Goal: Information Seeking & Learning: Learn about a topic

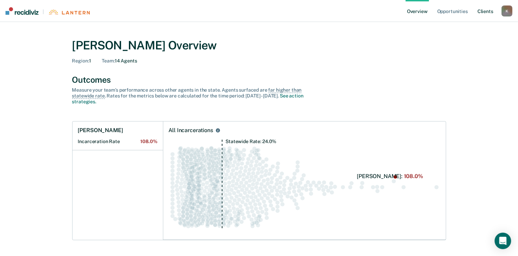
click at [488, 9] on link "Client s" at bounding box center [485, 11] width 19 height 22
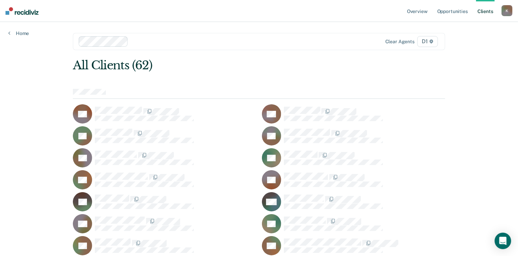
click at [113, 93] on div at bounding box center [259, 94] width 372 height 10
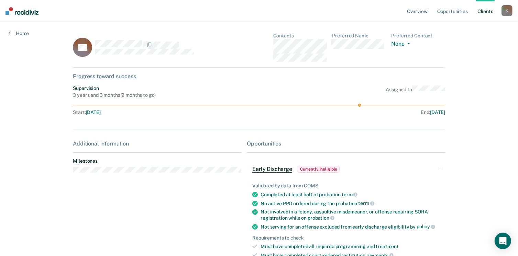
click at [279, 171] on span "Early Discharge" at bounding box center [272, 169] width 40 height 7
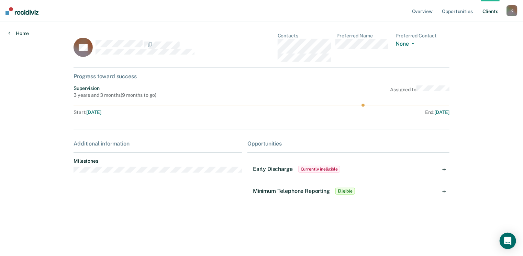
click at [22, 33] on link "Home" at bounding box center [18, 33] width 21 height 6
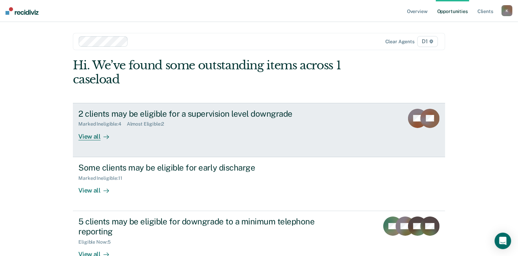
click at [85, 138] on div "View all" at bounding box center [97, 133] width 38 height 13
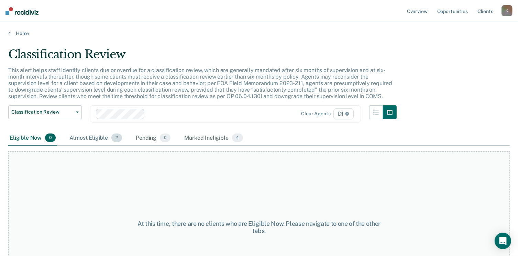
click at [86, 140] on div "Almost Eligible 2" at bounding box center [95, 138] width 55 height 15
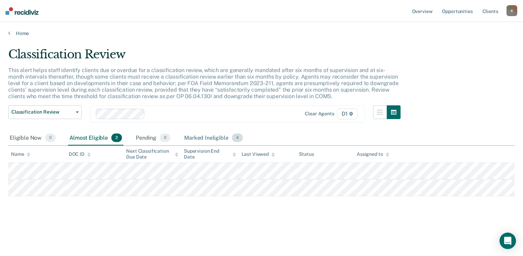
click at [198, 138] on div "Marked Ineligible 4" at bounding box center [214, 138] width 62 height 15
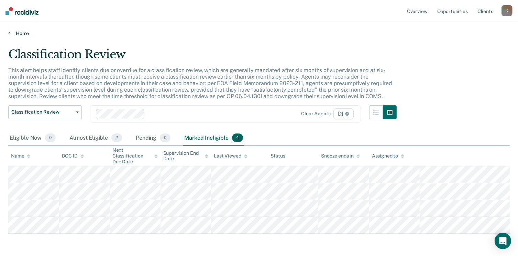
click at [11, 32] on link "Home" at bounding box center [258, 33] width 501 height 6
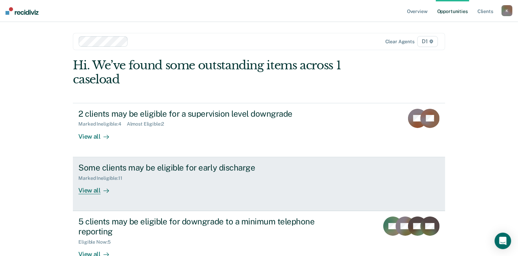
click at [83, 192] on div "View all" at bounding box center [97, 187] width 38 height 13
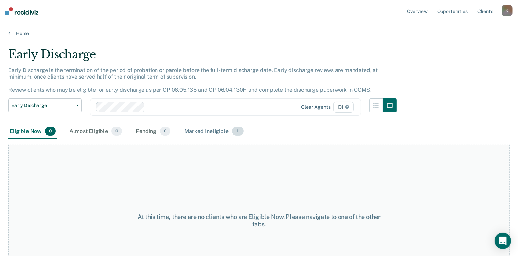
click at [223, 130] on div "Marked Ineligible 11" at bounding box center [214, 131] width 62 height 15
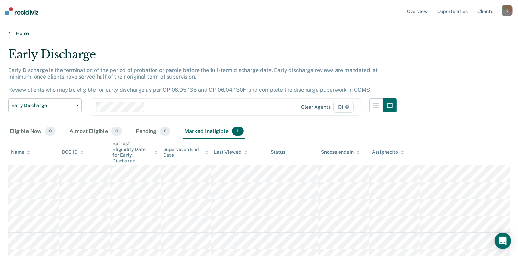
click at [9, 34] on icon at bounding box center [9, 32] width 2 height 5
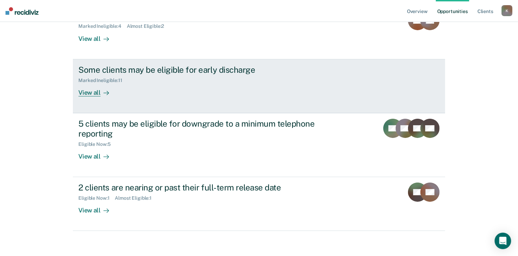
scroll to position [100, 0]
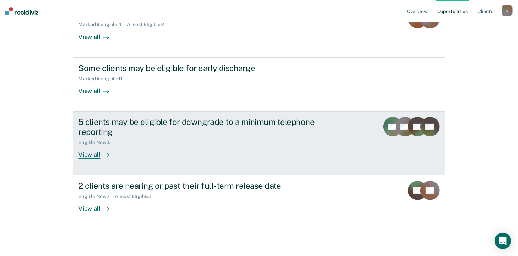
click at [88, 154] on div "View all" at bounding box center [97, 151] width 38 height 13
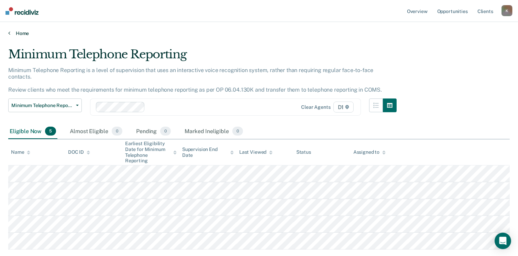
click at [11, 33] on link "Home" at bounding box center [258, 33] width 501 height 6
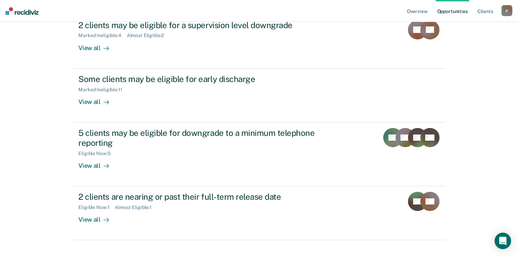
scroll to position [100, 0]
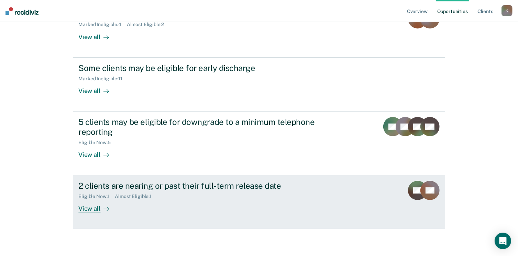
click at [84, 207] on div "View all" at bounding box center [97, 206] width 38 height 13
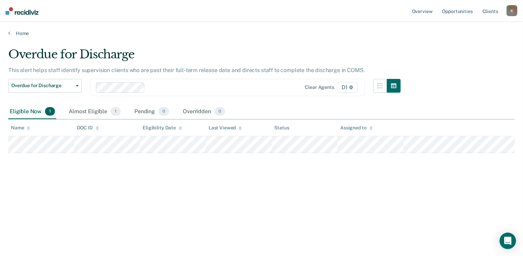
click at [10, 36] on main "Overdue for Discharge This alert helps staff identify supervision clients who a…" at bounding box center [261, 145] width 523 height 218
click at [11, 34] on link "Home" at bounding box center [261, 33] width 506 height 6
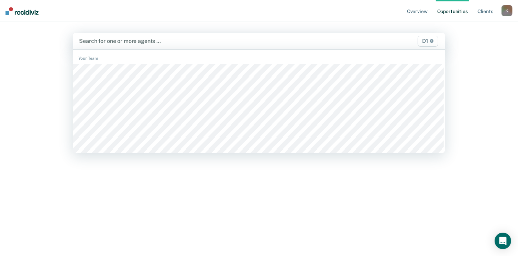
click at [103, 40] on div at bounding box center [204, 41] width 251 height 8
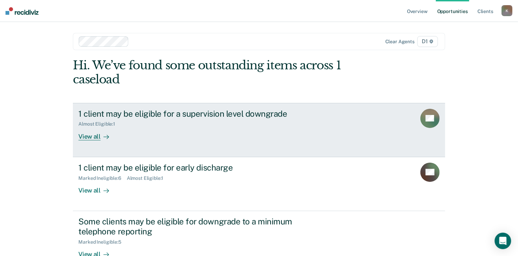
click at [87, 139] on div "View all" at bounding box center [97, 133] width 38 height 13
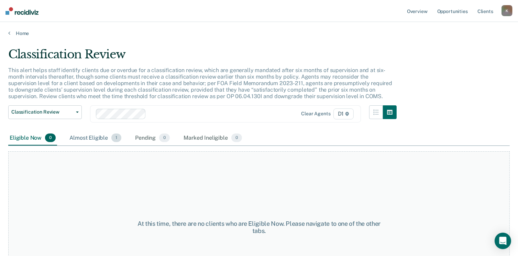
click at [92, 138] on div "Almost Eligible 1" at bounding box center [95, 138] width 55 height 15
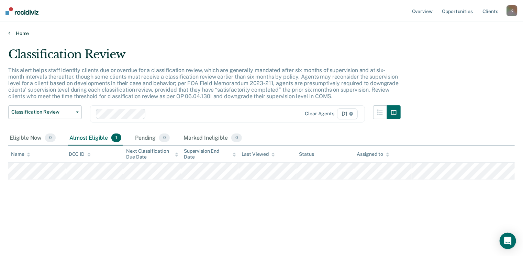
click at [10, 33] on link "Home" at bounding box center [261, 33] width 506 height 6
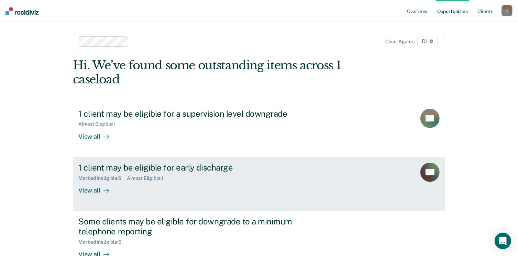
click at [84, 193] on div "View all" at bounding box center [97, 187] width 38 height 13
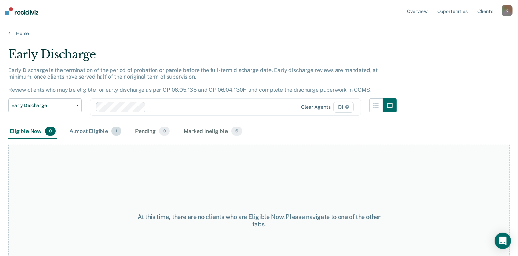
click at [89, 128] on div "Almost Eligible 1" at bounding box center [95, 131] width 55 height 15
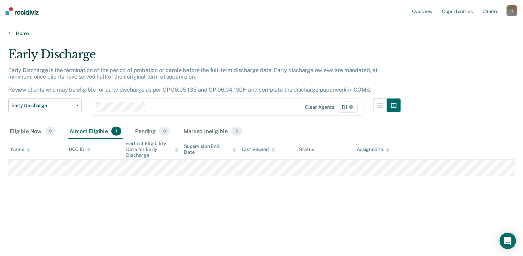
click at [12, 33] on link "Home" at bounding box center [261, 33] width 506 height 6
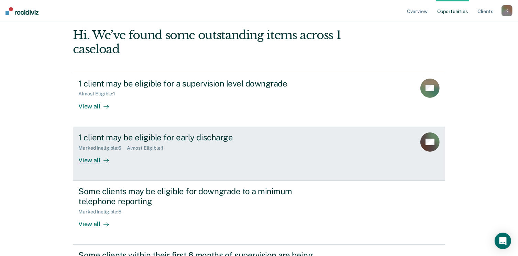
scroll to position [69, 0]
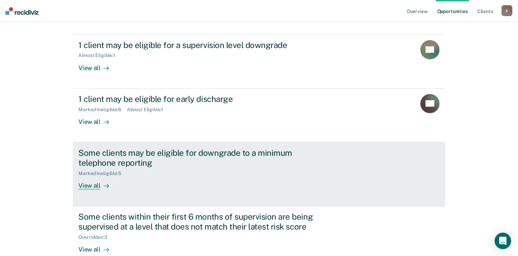
click at [82, 186] on div "View all" at bounding box center [97, 182] width 38 height 13
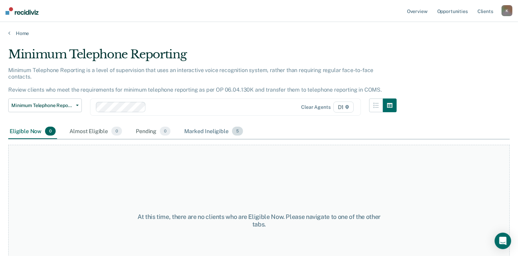
click at [191, 124] on div "Marked Ineligible 5" at bounding box center [214, 131] width 62 height 15
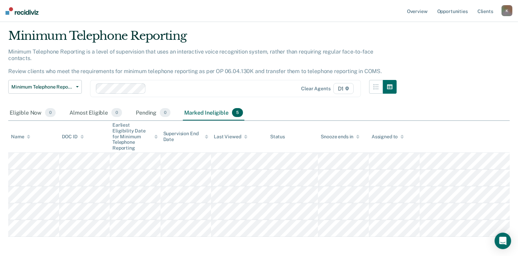
scroll to position [7, 0]
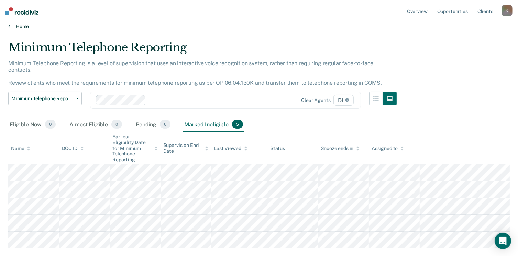
click at [14, 27] on link "Home" at bounding box center [258, 26] width 501 height 6
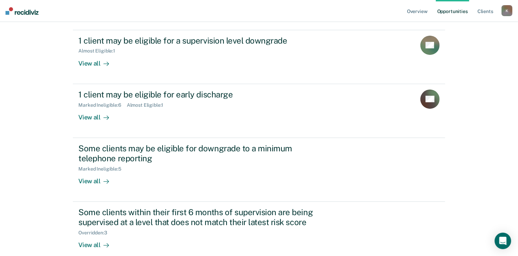
scroll to position [110, 0]
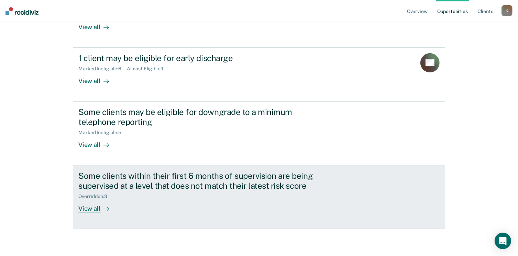
click at [81, 208] on div "View all" at bounding box center [97, 205] width 38 height 13
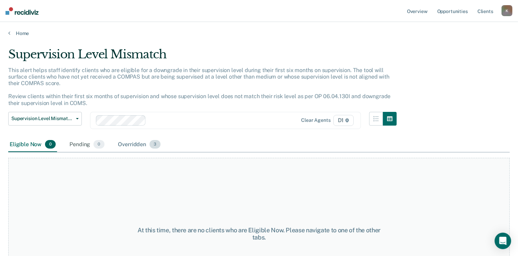
click at [130, 145] on div "Overridden 3" at bounding box center [139, 144] width 45 height 15
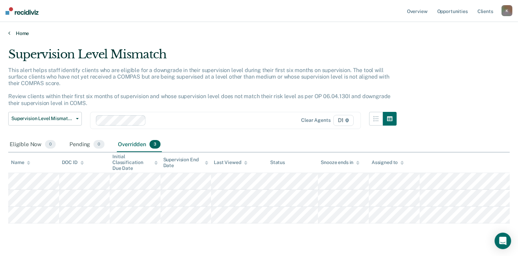
click at [14, 32] on link "Home" at bounding box center [258, 33] width 501 height 6
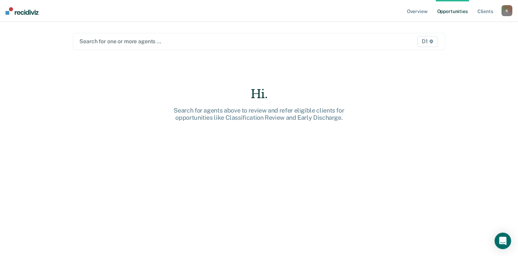
click at [116, 43] on div at bounding box center [204, 41] width 251 height 8
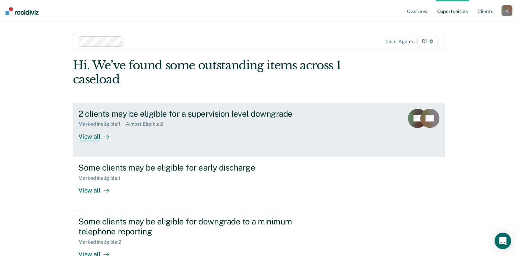
click at [80, 137] on div "View all" at bounding box center [97, 133] width 38 height 13
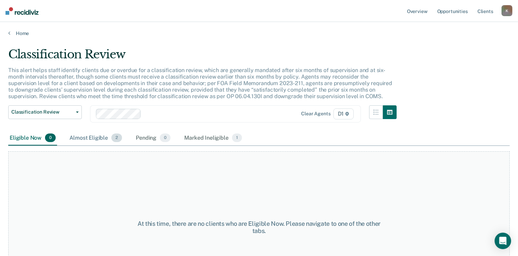
click at [91, 135] on div "Almost Eligible 2" at bounding box center [95, 138] width 55 height 15
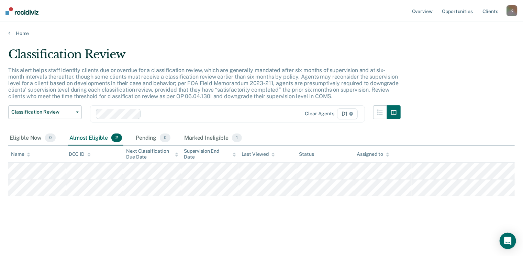
click at [7, 33] on div "Home" at bounding box center [261, 29] width 523 height 14
click at [9, 33] on icon at bounding box center [9, 32] width 2 height 5
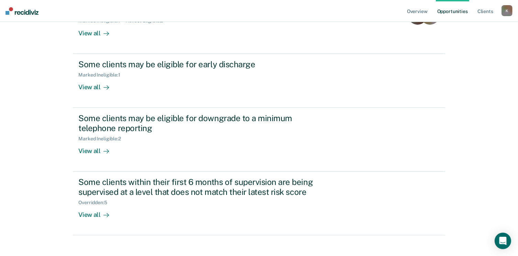
scroll to position [110, 0]
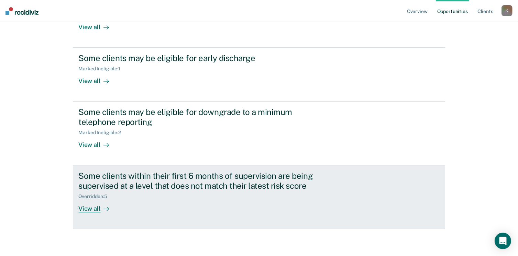
click at [82, 209] on div "View all" at bounding box center [97, 205] width 38 height 13
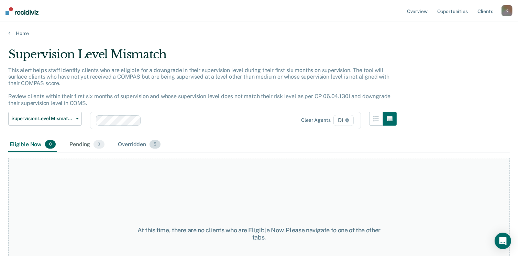
click at [126, 144] on div "Overridden 5" at bounding box center [139, 144] width 45 height 15
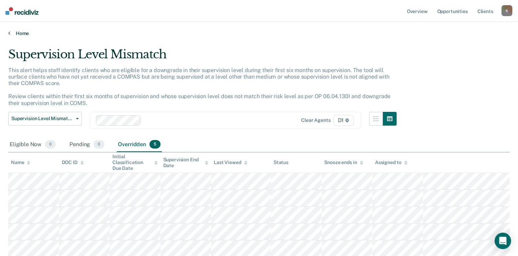
click at [12, 32] on link "Home" at bounding box center [258, 33] width 501 height 6
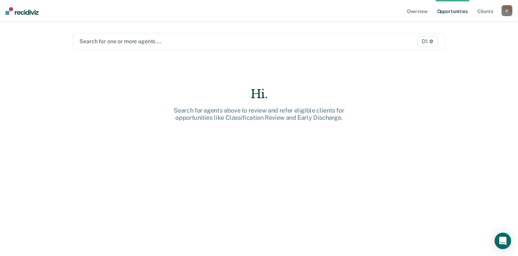
click at [113, 43] on div at bounding box center [204, 41] width 251 height 8
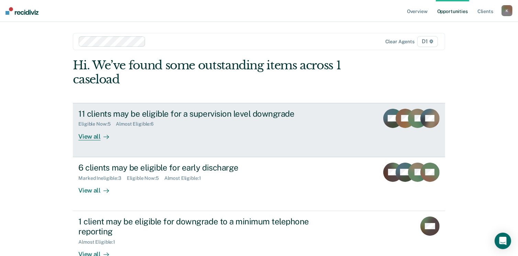
click at [86, 137] on div "View all" at bounding box center [97, 133] width 38 height 13
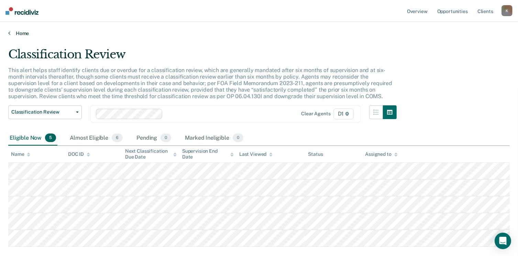
click at [8, 32] on icon at bounding box center [9, 32] width 2 height 5
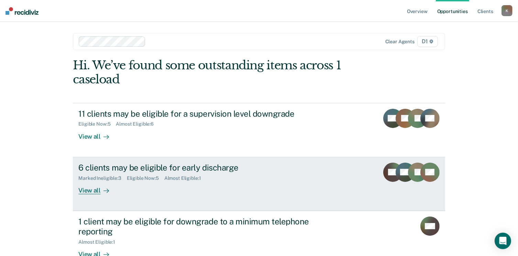
click at [87, 192] on div "View all" at bounding box center [97, 187] width 38 height 13
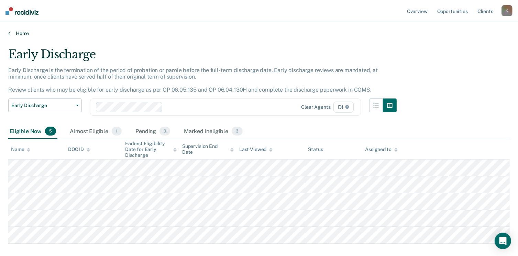
click at [13, 32] on link "Home" at bounding box center [258, 33] width 501 height 6
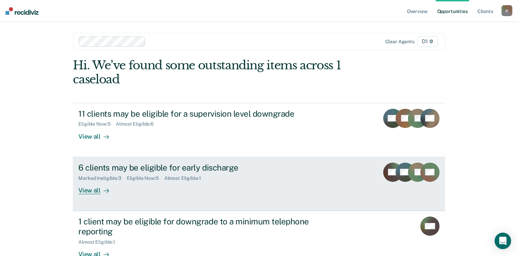
scroll to position [34, 0]
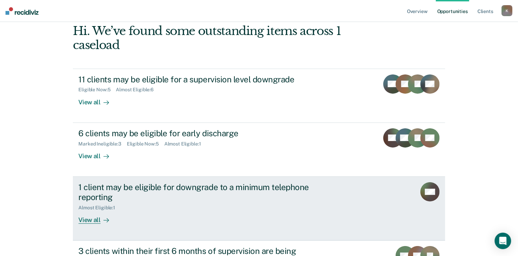
click at [87, 216] on div "View all" at bounding box center [97, 217] width 38 height 13
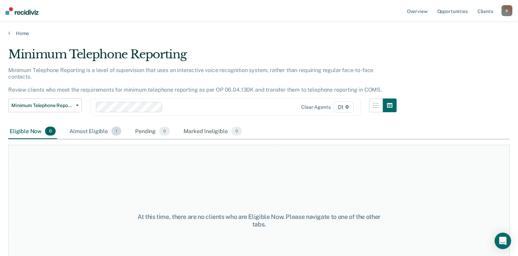
click at [99, 124] on div "Almost Eligible 1" at bounding box center [95, 131] width 55 height 15
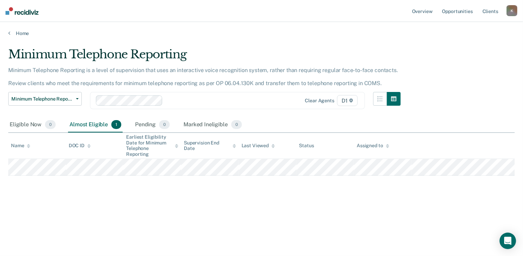
click at [8, 33] on div "Home" at bounding box center [261, 29] width 523 height 14
click at [10, 34] on link "Home" at bounding box center [261, 33] width 506 height 6
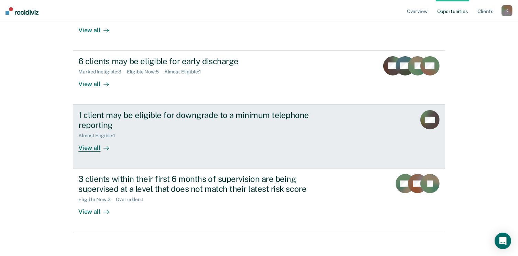
scroll to position [110, 0]
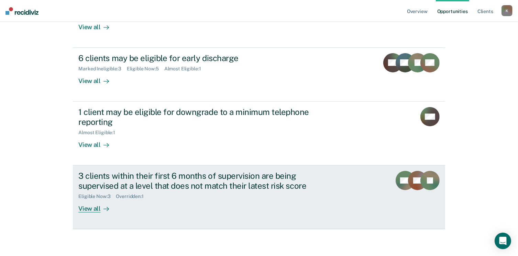
click at [90, 207] on div "View all" at bounding box center [97, 205] width 38 height 13
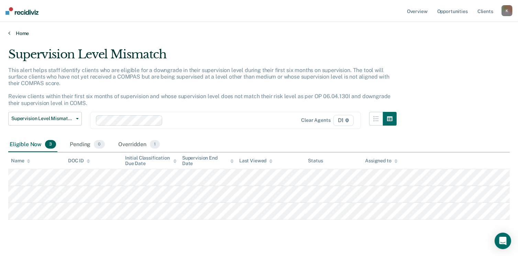
click at [12, 32] on link "Home" at bounding box center [258, 33] width 501 height 6
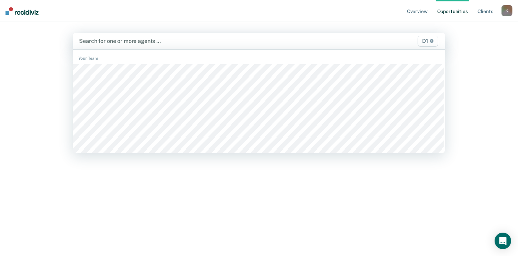
click at [135, 43] on div at bounding box center [204, 41] width 251 height 8
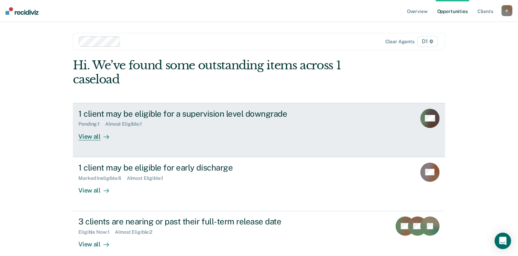
click at [78, 138] on div "View all" at bounding box center [97, 133] width 38 height 13
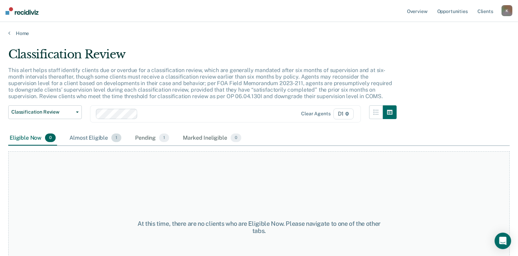
click at [99, 140] on div "Almost Eligible 1" at bounding box center [95, 138] width 55 height 15
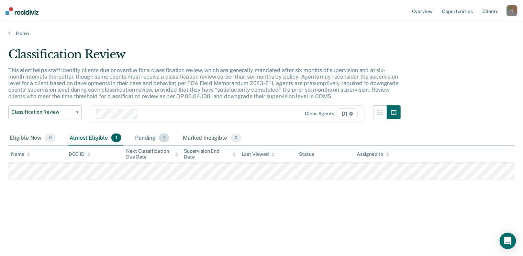
click at [139, 137] on div "Pending 1" at bounding box center [152, 138] width 37 height 15
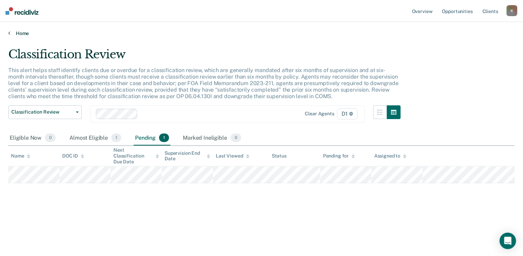
click at [11, 32] on link "Home" at bounding box center [261, 33] width 506 height 6
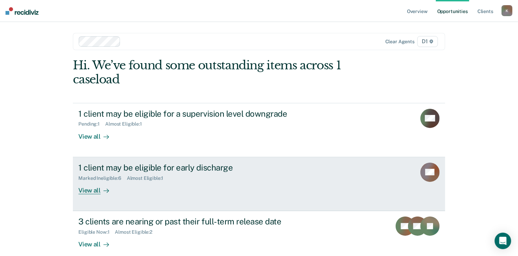
click at [82, 190] on div "View all" at bounding box center [97, 187] width 38 height 13
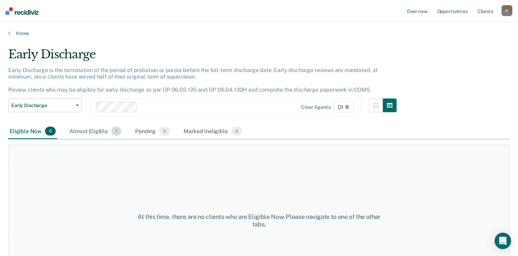
click at [89, 126] on div "Almost Eligible 1" at bounding box center [95, 131] width 55 height 15
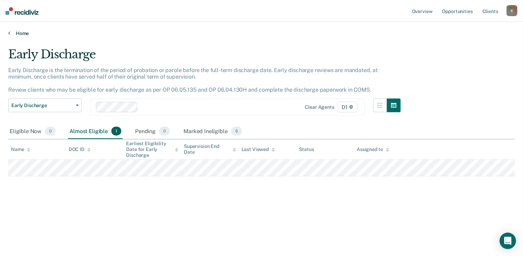
click at [8, 33] on icon at bounding box center [9, 32] width 2 height 5
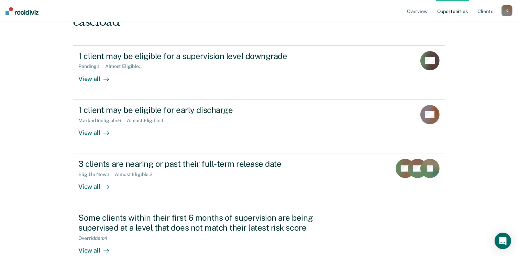
scroll to position [69, 0]
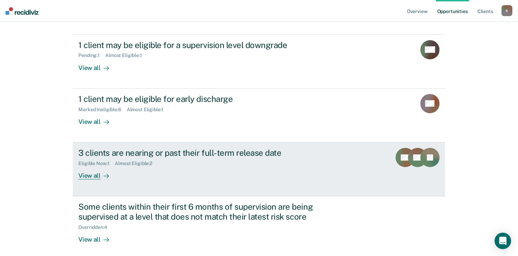
click at [92, 178] on div "View all" at bounding box center [97, 173] width 38 height 13
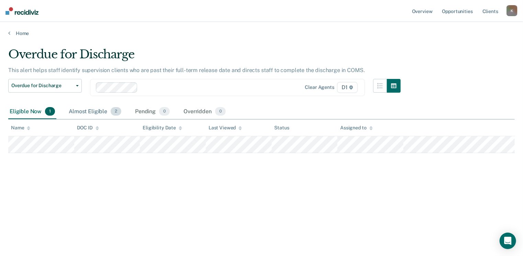
click at [89, 111] on div "Almost Eligible 2" at bounding box center [94, 111] width 55 height 15
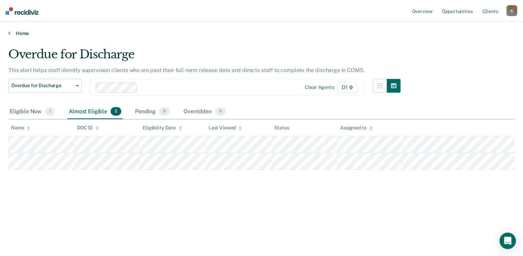
click at [18, 33] on link "Home" at bounding box center [261, 33] width 506 height 6
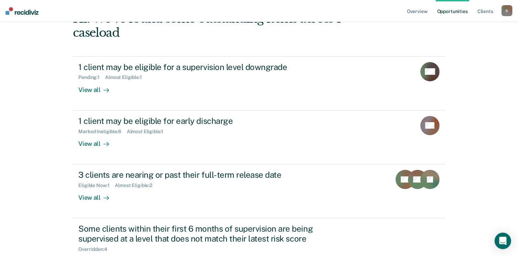
scroll to position [100, 0]
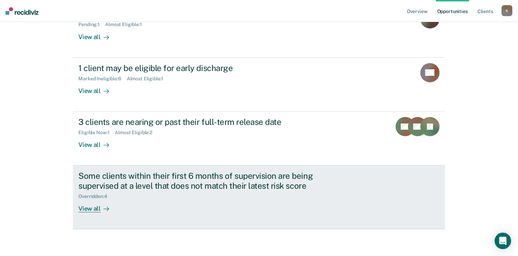
click at [89, 209] on div "View all" at bounding box center [97, 206] width 38 height 13
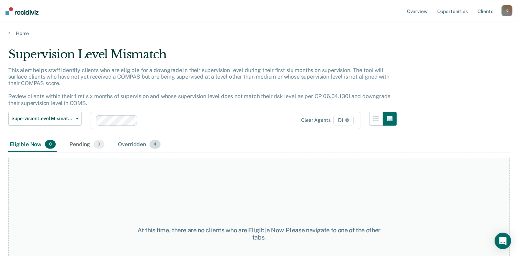
click at [132, 146] on div "Overridden 4" at bounding box center [139, 144] width 45 height 15
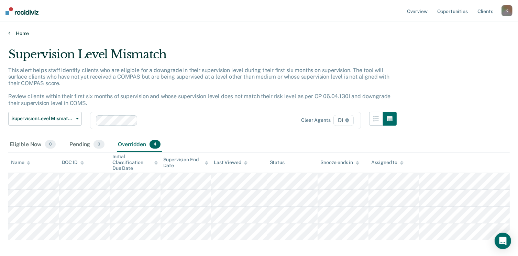
click at [16, 33] on link "Home" at bounding box center [258, 33] width 501 height 6
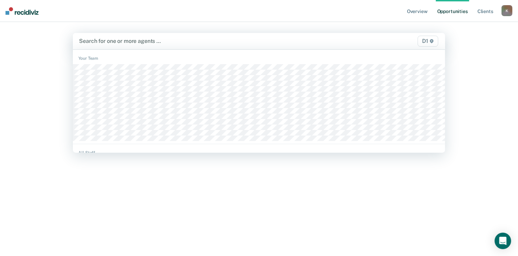
click at [111, 42] on div at bounding box center [204, 41] width 251 height 8
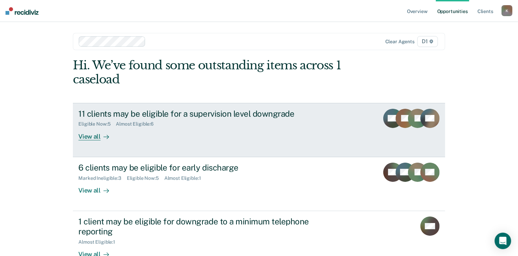
click at [89, 138] on div "View all" at bounding box center [97, 133] width 38 height 13
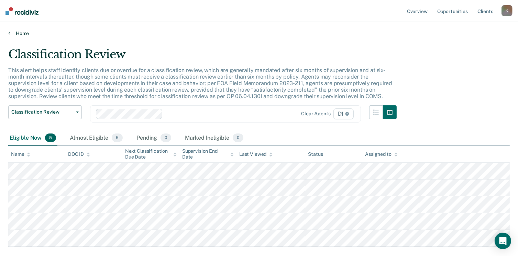
click at [15, 32] on link "Home" at bounding box center [258, 33] width 501 height 6
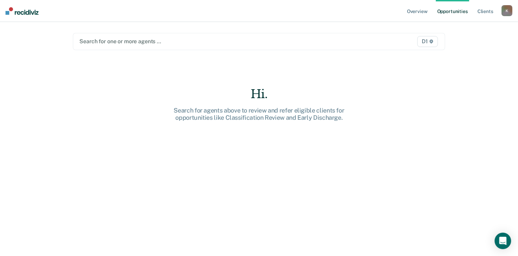
click at [133, 44] on div at bounding box center [204, 41] width 251 height 8
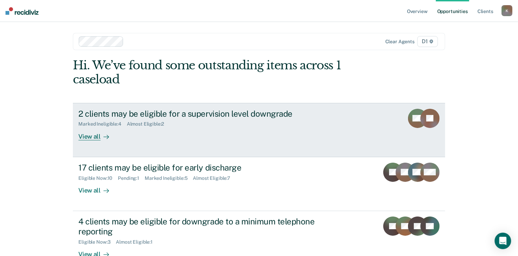
click at [87, 138] on div "View all" at bounding box center [97, 133] width 38 height 13
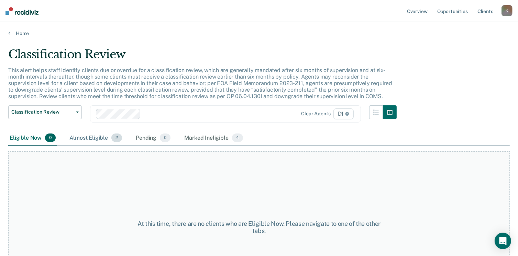
click at [93, 136] on div "Almost Eligible 2" at bounding box center [95, 138] width 55 height 15
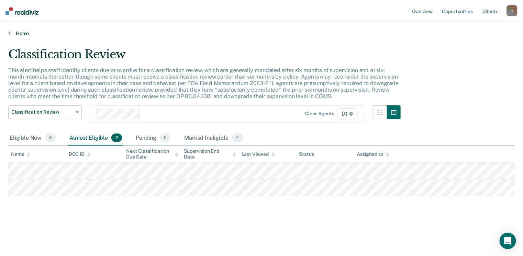
click at [12, 32] on link "Home" at bounding box center [261, 33] width 506 height 6
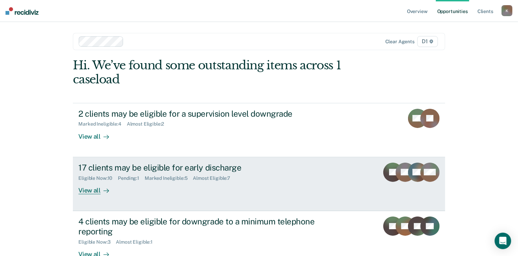
click at [93, 192] on div "View all" at bounding box center [97, 187] width 38 height 13
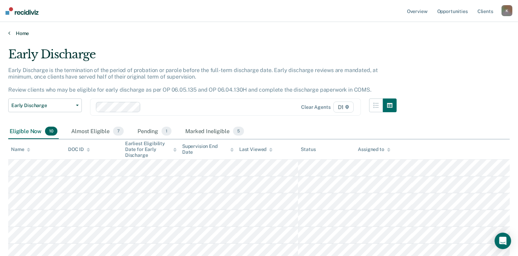
click at [9, 32] on icon at bounding box center [9, 32] width 2 height 5
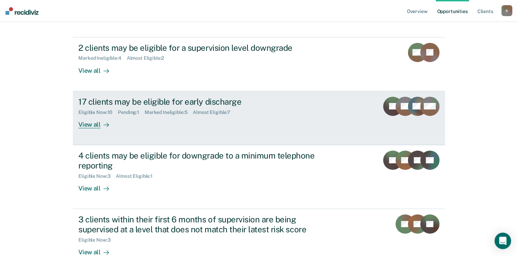
scroll to position [69, 0]
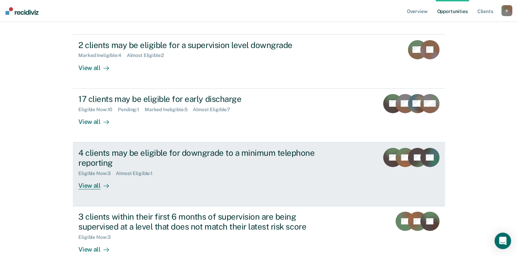
click at [92, 183] on div "View all" at bounding box center [97, 182] width 38 height 13
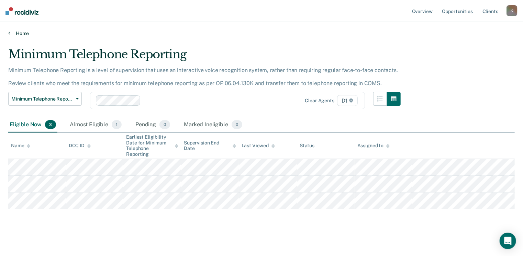
click at [14, 33] on link "Home" at bounding box center [261, 33] width 506 height 6
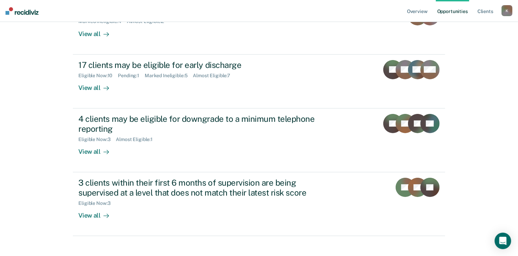
scroll to position [110, 0]
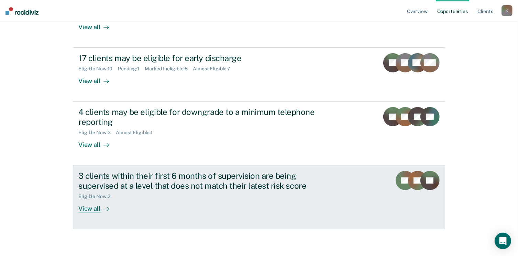
click at [83, 206] on div "View all" at bounding box center [97, 205] width 38 height 13
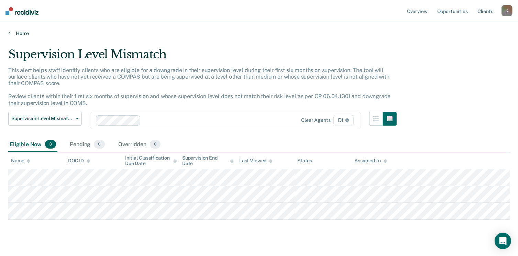
click at [9, 34] on icon at bounding box center [9, 32] width 2 height 5
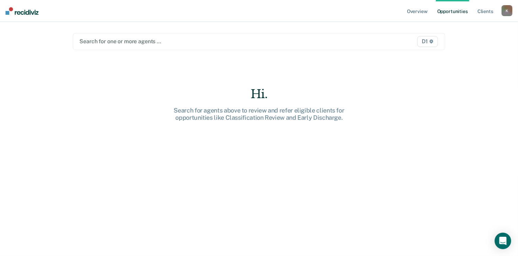
click at [113, 44] on div at bounding box center [204, 41] width 251 height 8
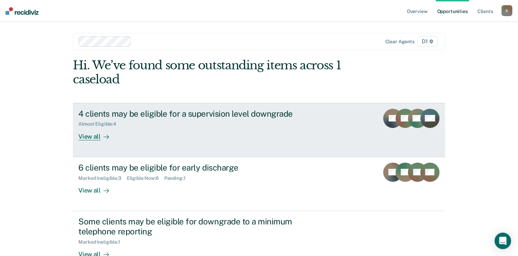
click at [88, 137] on div "View all" at bounding box center [97, 133] width 38 height 13
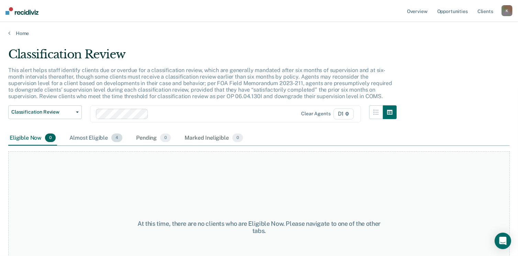
click at [103, 138] on div "Almost Eligible 4" at bounding box center [96, 138] width 56 height 15
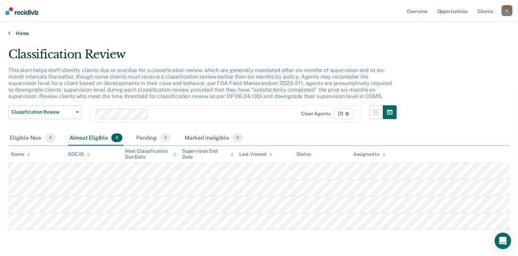
click at [10, 33] on icon at bounding box center [9, 32] width 2 height 5
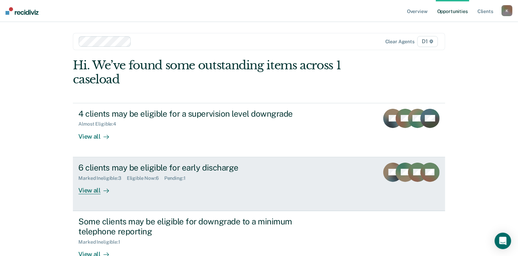
click at [85, 191] on div "View all" at bounding box center [97, 187] width 38 height 13
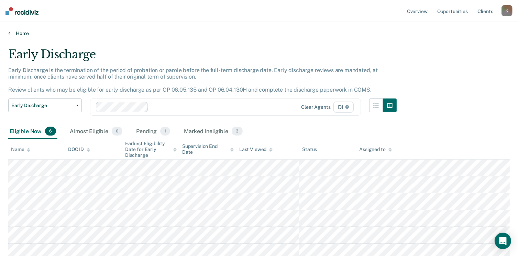
click at [8, 32] on icon at bounding box center [9, 32] width 2 height 5
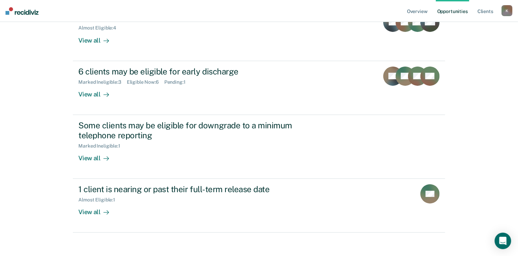
scroll to position [100, 0]
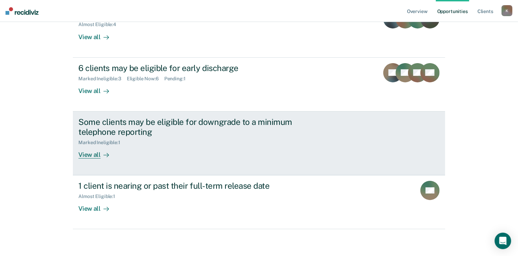
click at [87, 155] on div "View all" at bounding box center [97, 151] width 38 height 13
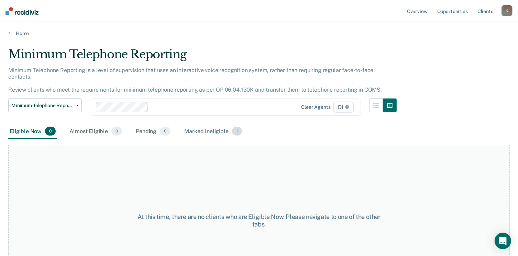
click at [210, 125] on div "Marked Ineligible 1" at bounding box center [213, 131] width 60 height 15
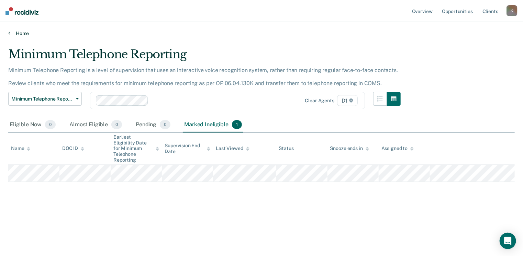
click at [10, 32] on link "Home" at bounding box center [261, 33] width 506 height 6
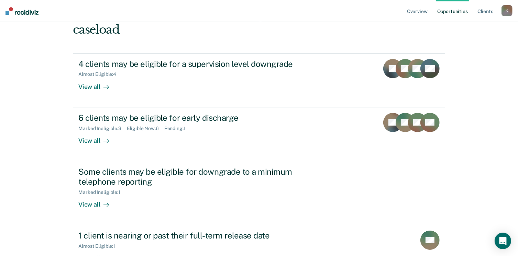
scroll to position [100, 0]
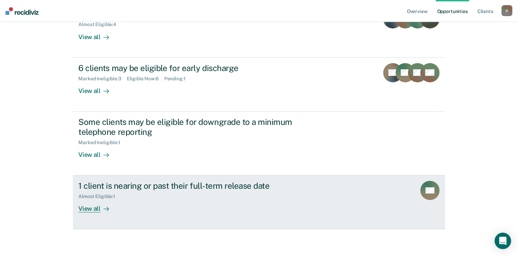
click at [85, 207] on div "View all" at bounding box center [97, 206] width 38 height 13
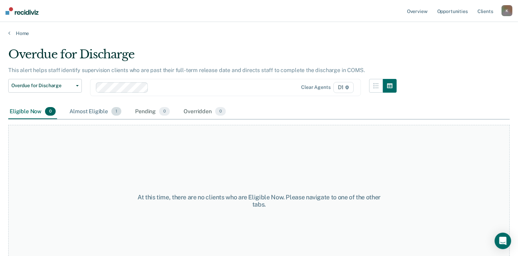
click at [93, 110] on div "Almost Eligible 1" at bounding box center [95, 111] width 55 height 15
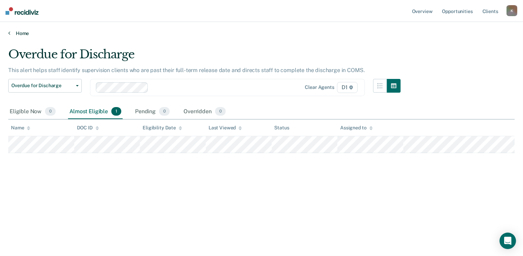
click at [10, 33] on link "Home" at bounding box center [261, 33] width 506 height 6
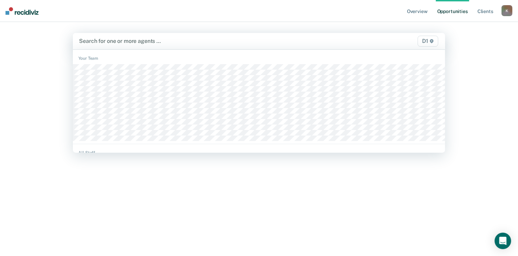
click at [120, 43] on div at bounding box center [204, 41] width 251 height 8
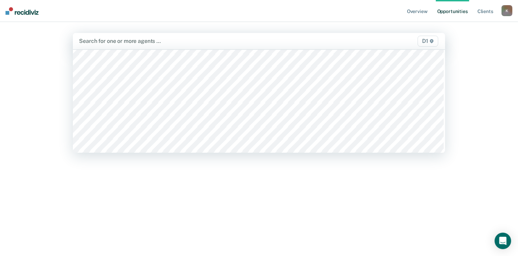
scroll to position [69, 0]
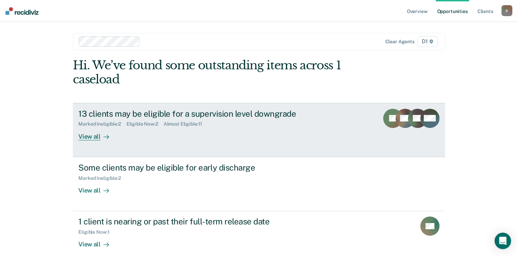
click at [90, 138] on div "View all" at bounding box center [97, 133] width 38 height 13
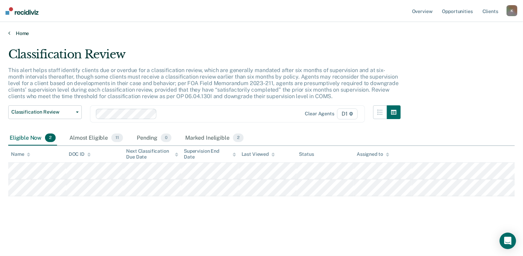
click at [12, 34] on link "Home" at bounding box center [261, 33] width 506 height 6
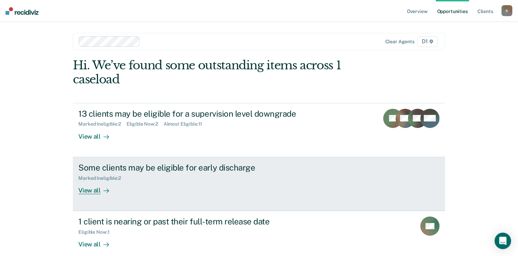
click at [91, 191] on div "View all" at bounding box center [97, 187] width 38 height 13
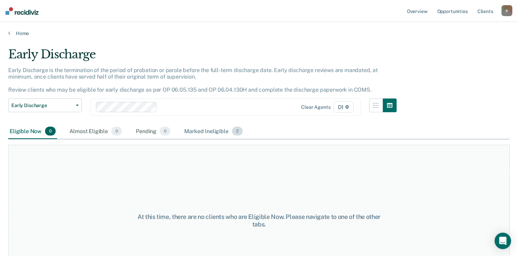
click at [205, 131] on div "Marked Ineligible 2" at bounding box center [213, 131] width 61 height 15
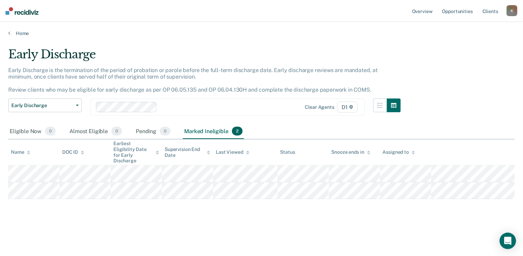
click at [19, 37] on main "Early Discharge Early Discharge is the termination of the period of probation o…" at bounding box center [261, 145] width 523 height 218
click at [16, 32] on link "Home" at bounding box center [261, 33] width 506 height 6
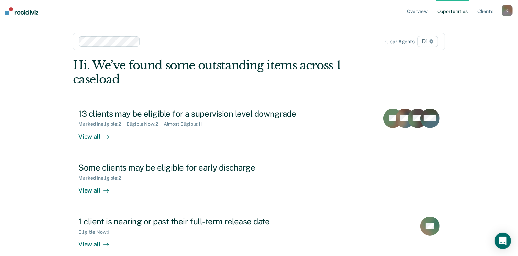
scroll to position [69, 0]
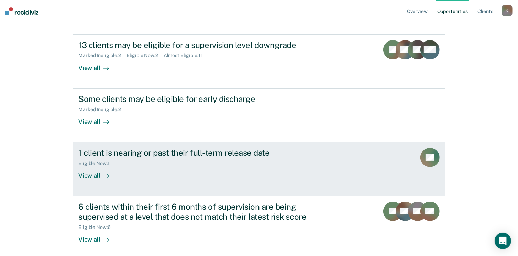
click at [81, 176] on div "View all" at bounding box center [97, 173] width 38 height 13
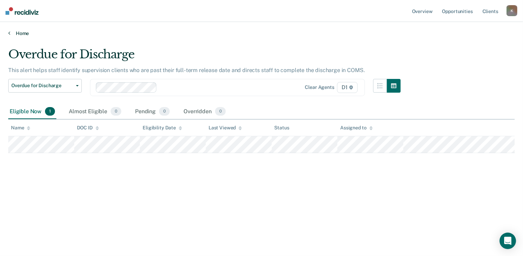
click at [22, 32] on link "Home" at bounding box center [261, 33] width 506 height 6
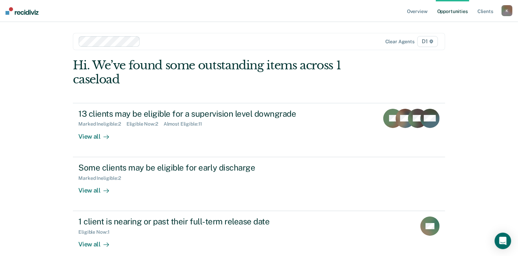
scroll to position [100, 0]
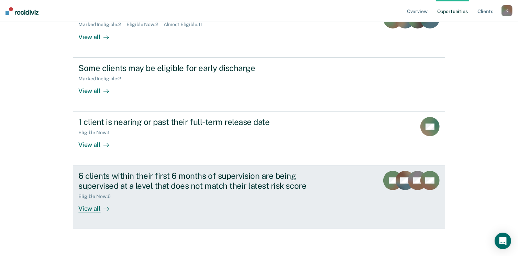
click at [86, 209] on div "View all" at bounding box center [97, 206] width 38 height 13
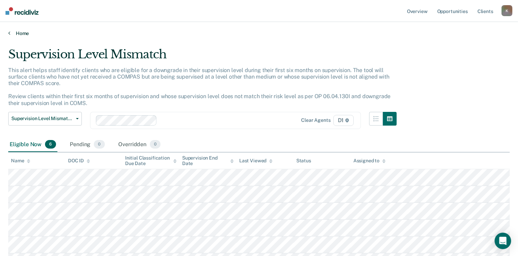
click at [15, 35] on link "Home" at bounding box center [258, 33] width 501 height 6
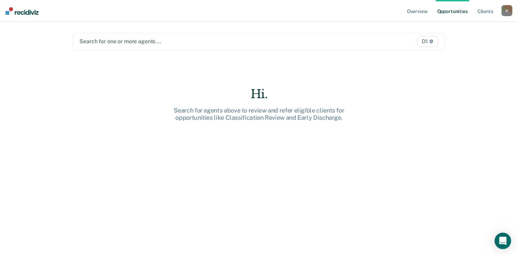
click at [130, 46] on div "Search for one or more agents … D1" at bounding box center [259, 41] width 372 height 17
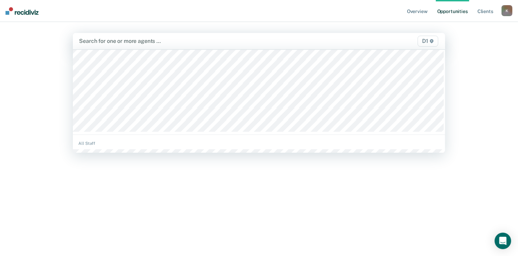
scroll to position [103, 0]
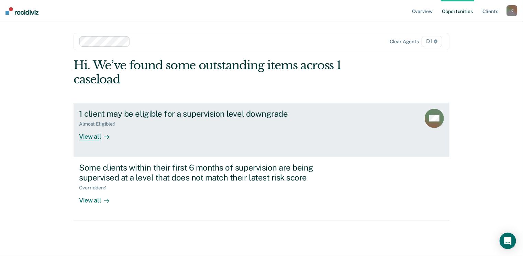
click at [87, 139] on div "View all" at bounding box center [98, 133] width 38 height 13
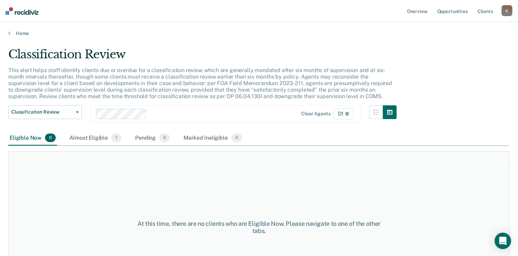
click at [87, 139] on div "Almost Eligible 1" at bounding box center [95, 138] width 55 height 15
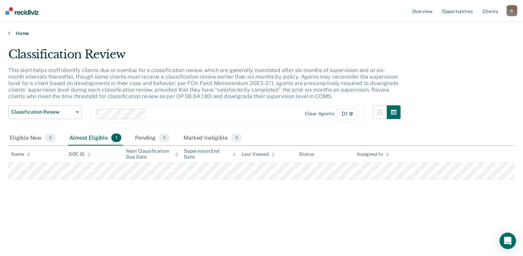
click at [11, 35] on link "Home" at bounding box center [261, 33] width 506 height 6
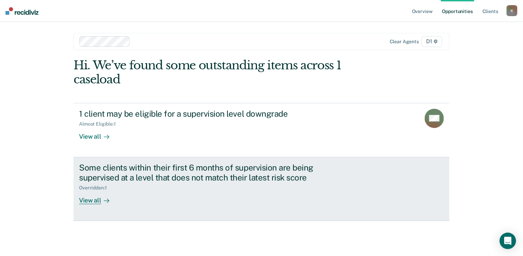
click at [92, 200] on div "View all" at bounding box center [98, 197] width 38 height 13
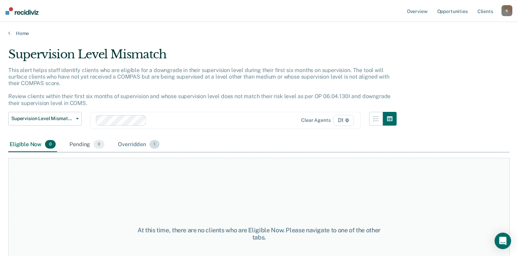
click at [131, 145] on div "Overridden 1" at bounding box center [139, 144] width 44 height 15
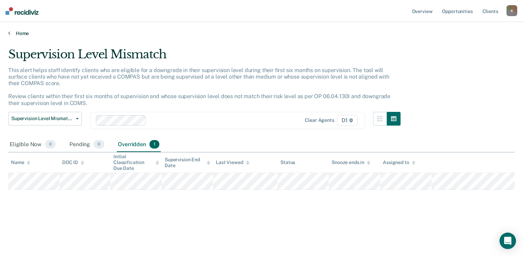
click at [14, 31] on link "Home" at bounding box center [261, 33] width 506 height 6
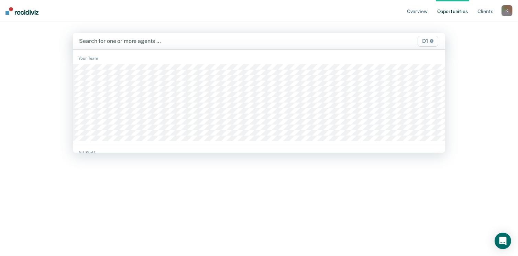
drag, startPoint x: 124, startPoint y: 47, endPoint x: 124, endPoint y: 41, distance: 5.8
click at [124, 46] on div "Search for one or more agents … D1" at bounding box center [259, 41] width 372 height 16
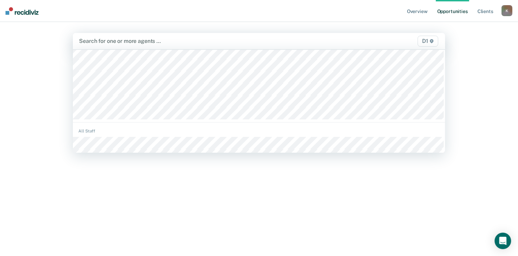
scroll to position [103, 0]
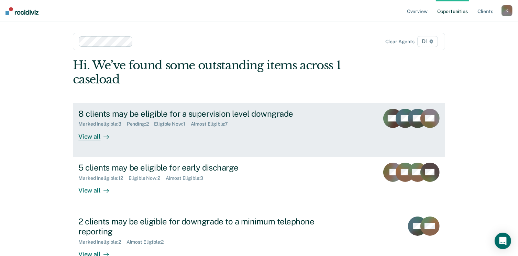
click at [82, 137] on div "View all" at bounding box center [97, 133] width 38 height 13
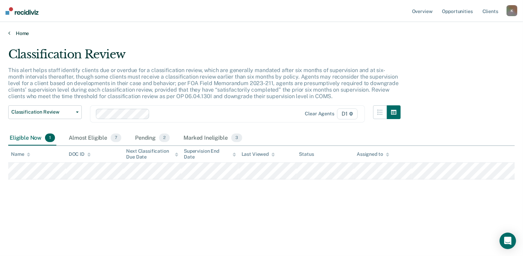
click at [11, 30] on link "Home" at bounding box center [261, 33] width 506 height 6
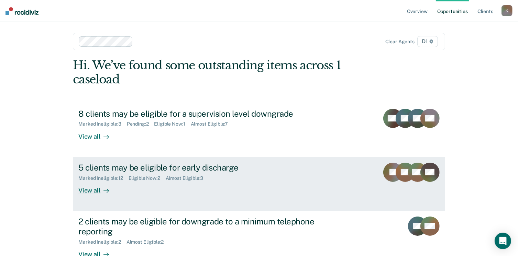
click at [82, 192] on div "View all" at bounding box center [97, 187] width 38 height 13
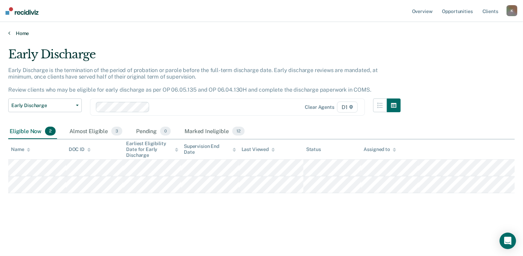
click at [12, 32] on link "Home" at bounding box center [261, 33] width 506 height 6
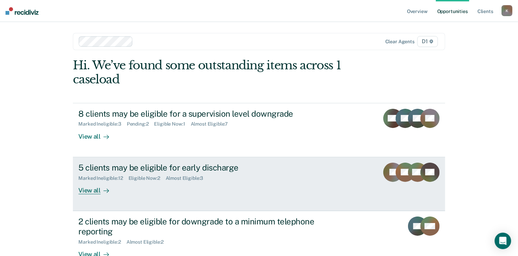
scroll to position [69, 0]
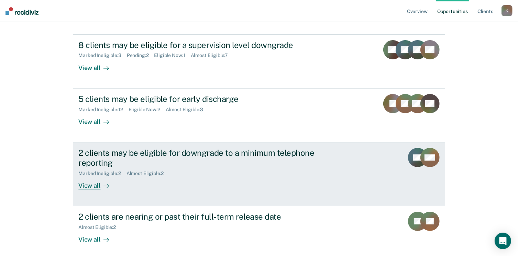
click at [89, 186] on div "View all" at bounding box center [97, 182] width 38 height 13
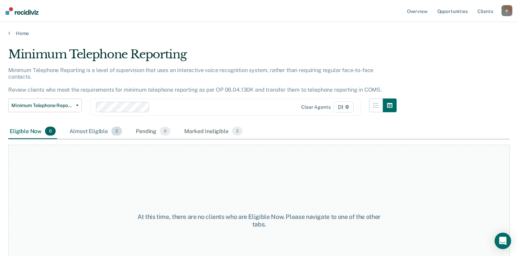
click at [92, 124] on div "Almost Eligible 2" at bounding box center [95, 131] width 55 height 15
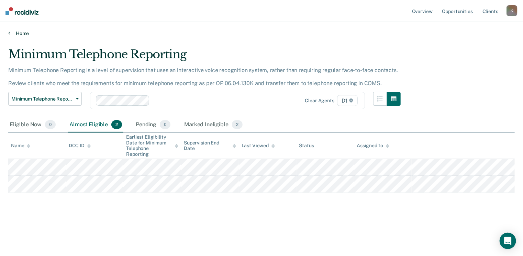
click at [23, 33] on link "Home" at bounding box center [261, 33] width 506 height 6
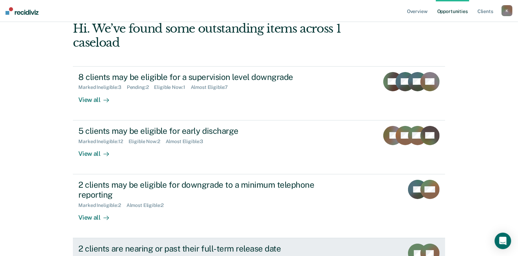
scroll to position [100, 0]
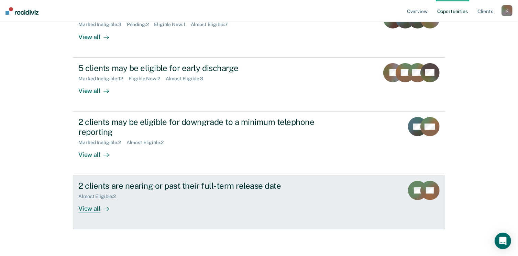
click at [87, 206] on div "View all" at bounding box center [97, 206] width 38 height 13
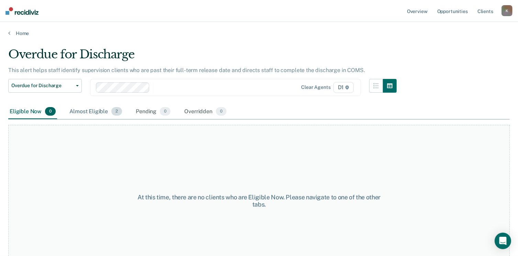
click at [103, 110] on div "Almost Eligible 2" at bounding box center [95, 111] width 55 height 15
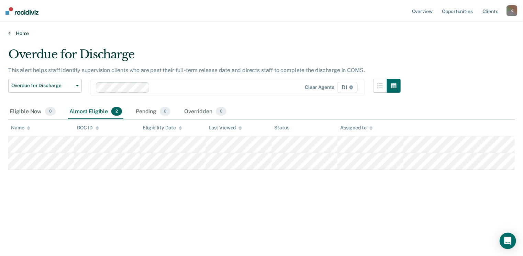
click at [9, 32] on icon at bounding box center [9, 32] width 2 height 5
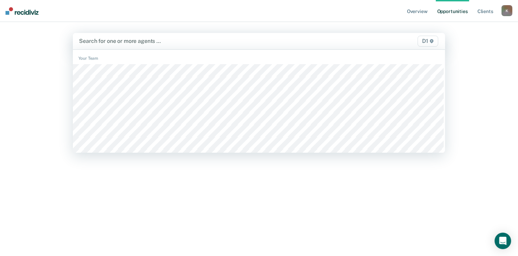
click at [122, 40] on div at bounding box center [204, 41] width 251 height 8
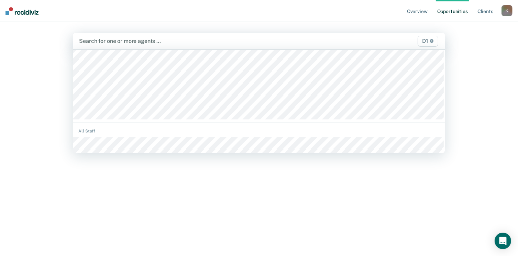
scroll to position [103, 0]
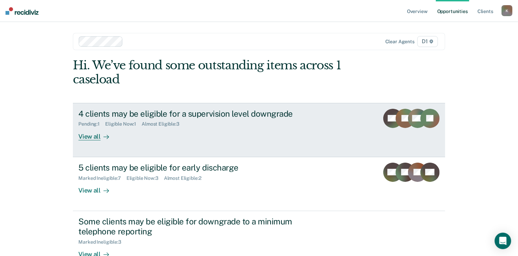
click at [86, 133] on div "View all" at bounding box center [97, 133] width 38 height 13
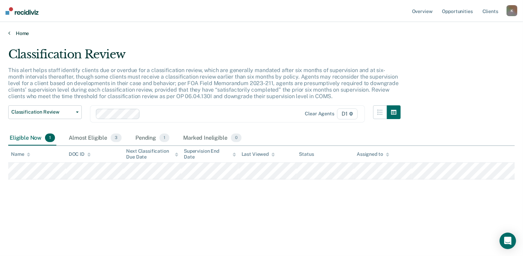
click at [12, 33] on link "Home" at bounding box center [261, 33] width 506 height 6
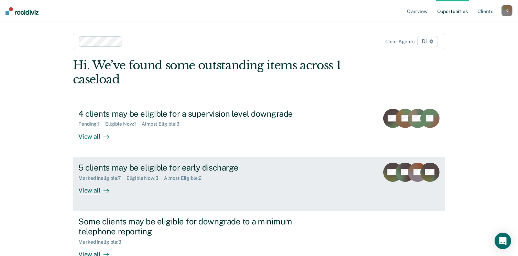
click at [82, 189] on div "View all" at bounding box center [97, 187] width 38 height 13
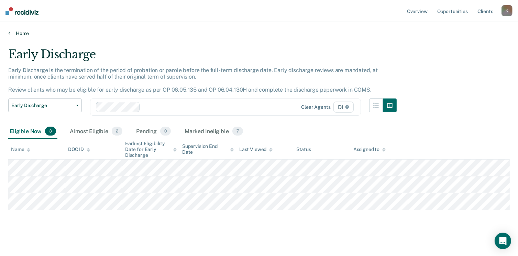
click at [12, 34] on link "Home" at bounding box center [258, 33] width 501 height 6
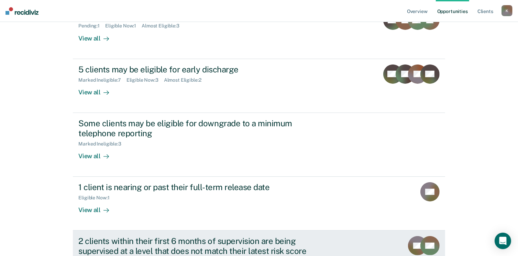
scroll to position [103, 0]
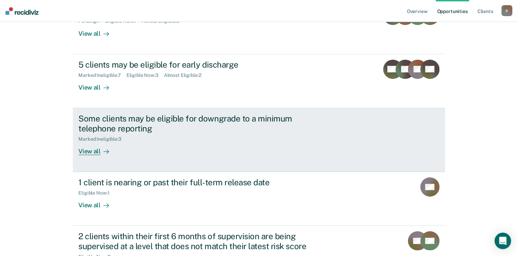
click at [87, 156] on link "Some clients may be eligible for downgrade to a minimum telephone reporting Mar…" at bounding box center [259, 140] width 372 height 64
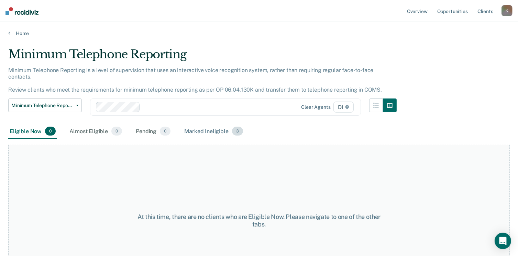
click at [216, 124] on div "Marked Ineligible 3" at bounding box center [214, 131] width 62 height 15
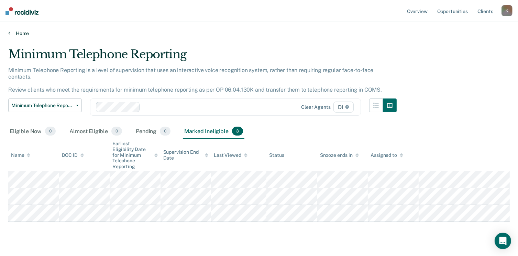
click at [10, 33] on icon at bounding box center [9, 32] width 2 height 5
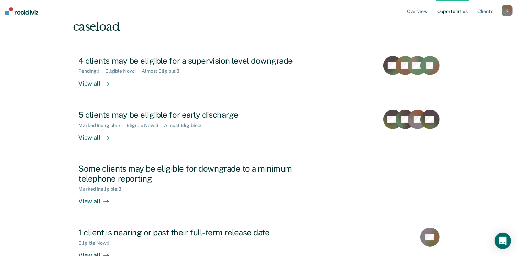
scroll to position [69, 0]
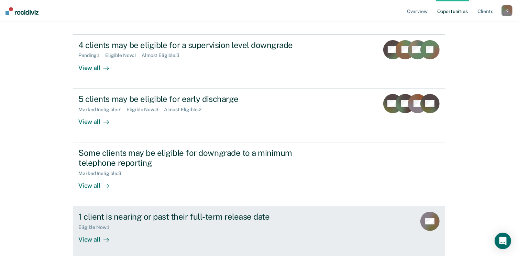
click at [88, 238] on div "View all" at bounding box center [97, 237] width 38 height 13
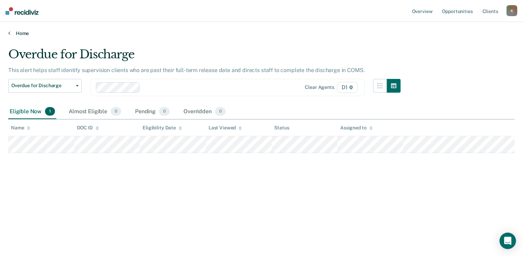
click at [12, 32] on link "Home" at bounding box center [261, 33] width 506 height 6
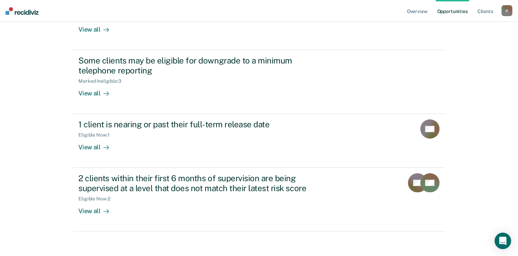
scroll to position [164, 0]
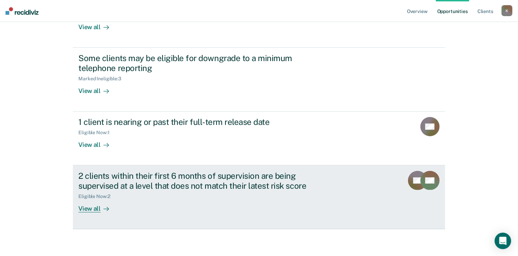
click at [86, 208] on div "View all" at bounding box center [97, 206] width 38 height 13
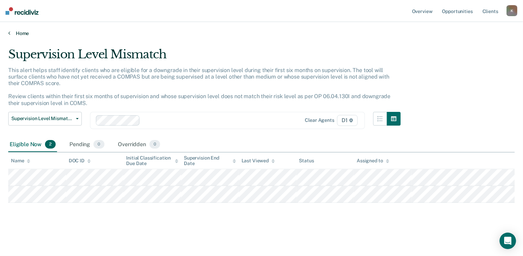
click at [11, 34] on link "Home" at bounding box center [261, 33] width 506 height 6
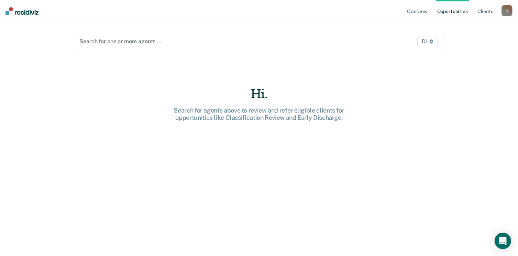
click at [115, 42] on div at bounding box center [204, 41] width 251 height 8
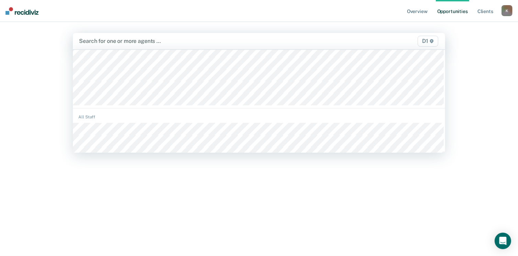
scroll to position [137, 0]
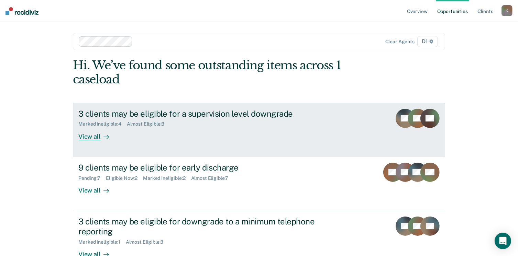
click at [92, 136] on div "View all" at bounding box center [97, 133] width 38 height 13
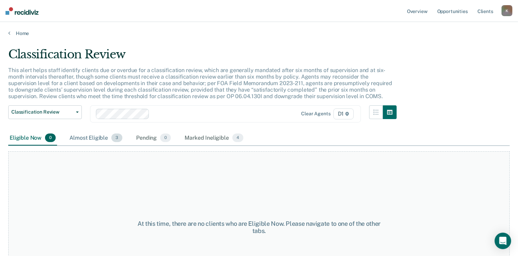
click at [87, 139] on div "Almost Eligible 3" at bounding box center [96, 138] width 56 height 15
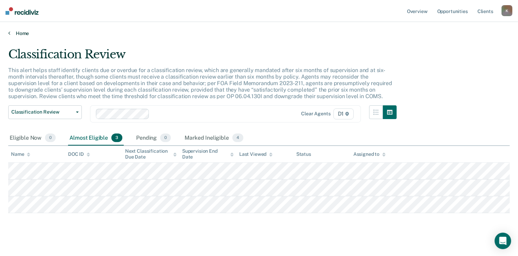
click at [8, 33] on icon at bounding box center [9, 32] width 2 height 5
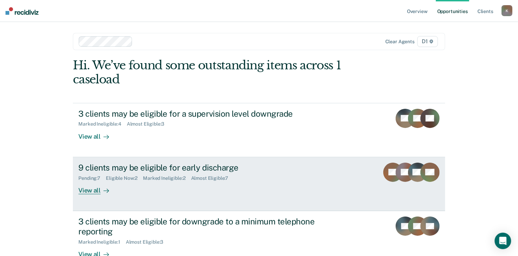
click at [85, 191] on div "View all" at bounding box center [97, 187] width 38 height 13
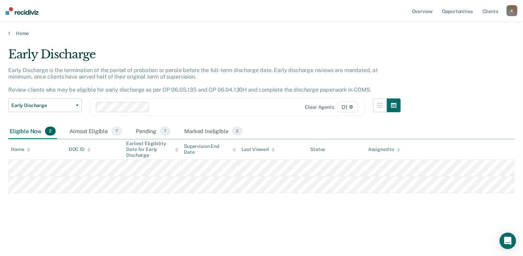
click at [8, 33] on div "Home" at bounding box center [261, 29] width 523 height 14
click at [10, 32] on link "Home" at bounding box center [261, 33] width 506 height 6
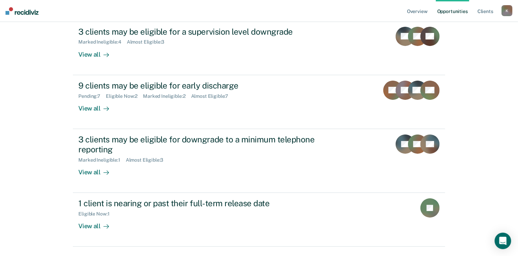
scroll to position [100, 0]
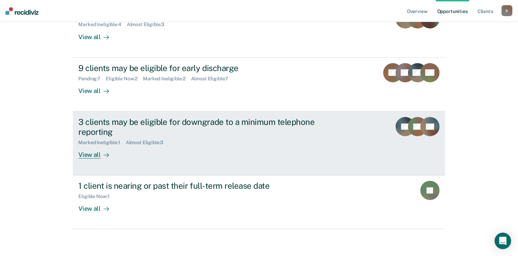
click at [85, 154] on div "View all" at bounding box center [97, 151] width 38 height 13
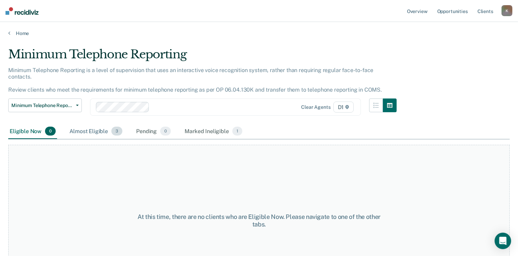
click at [84, 124] on div "Almost Eligible 3" at bounding box center [96, 131] width 56 height 15
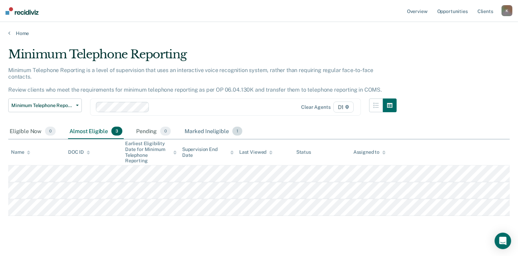
click at [189, 126] on div "Marked Ineligible 1" at bounding box center [213, 131] width 60 height 15
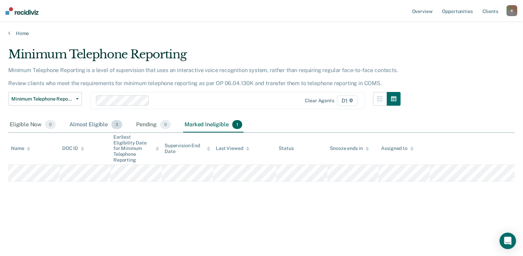
click at [84, 125] on div "Almost Eligible 3" at bounding box center [96, 125] width 56 height 15
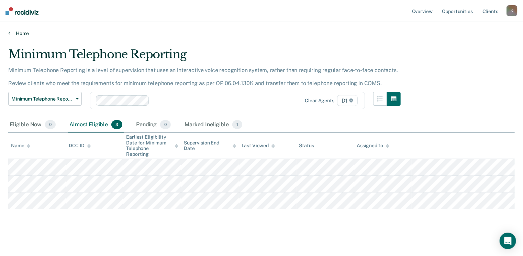
click at [12, 33] on link "Home" at bounding box center [261, 33] width 506 height 6
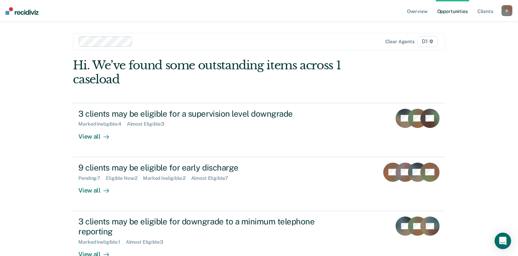
scroll to position [100, 0]
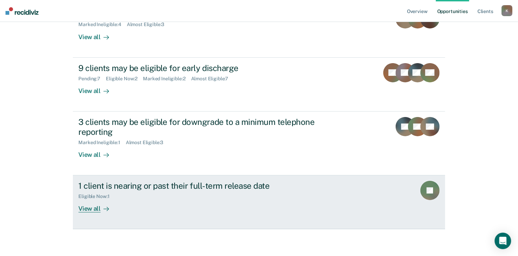
click at [89, 208] on div "View all" at bounding box center [97, 206] width 38 height 13
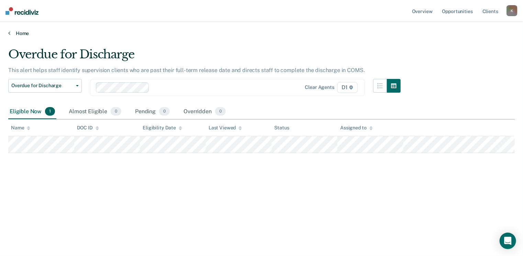
click at [8, 33] on icon at bounding box center [9, 32] width 2 height 5
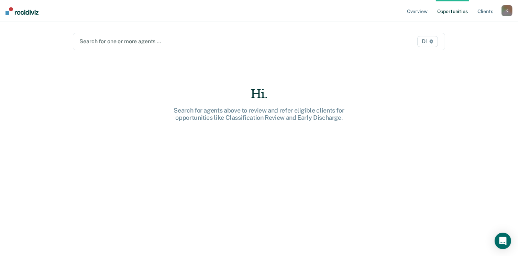
click at [113, 42] on div at bounding box center [204, 41] width 251 height 8
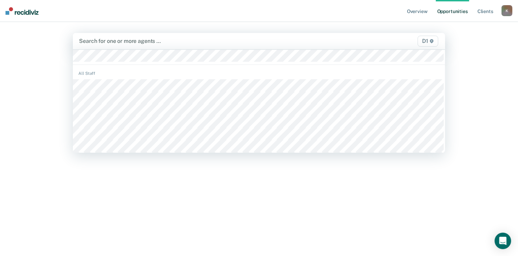
scroll to position [137, 0]
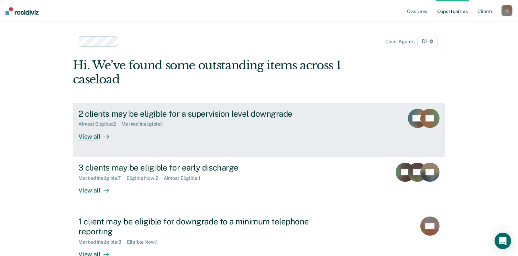
click at [89, 136] on div "View all" at bounding box center [97, 133] width 38 height 13
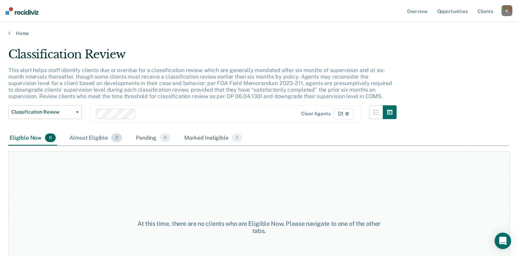
click at [102, 137] on div "Almost Eligible 2" at bounding box center [95, 138] width 55 height 15
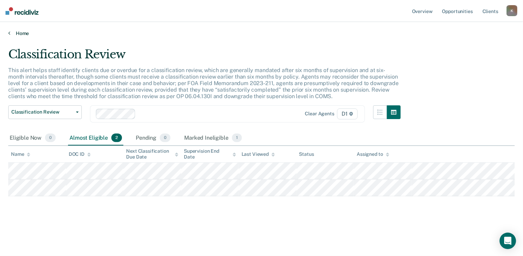
click at [17, 32] on link "Home" at bounding box center [261, 33] width 506 height 6
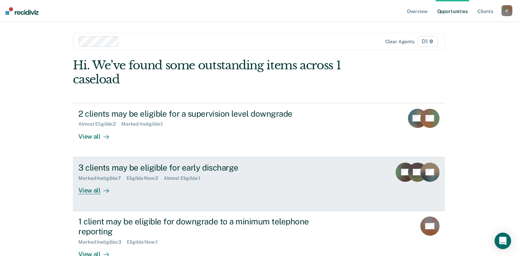
click at [80, 190] on div "View all" at bounding box center [97, 187] width 38 height 13
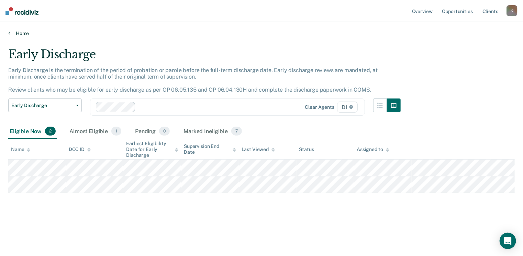
click at [12, 35] on link "Home" at bounding box center [261, 33] width 506 height 6
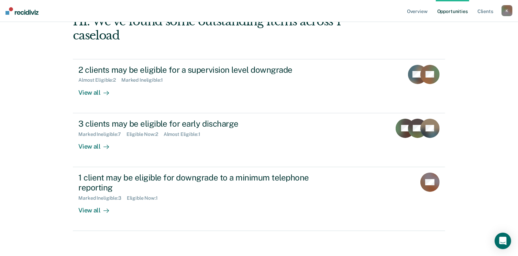
scroll to position [46, 0]
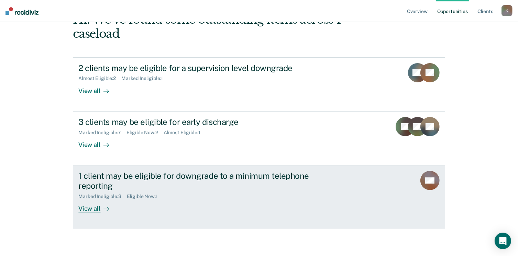
click at [81, 207] on div "View all" at bounding box center [97, 205] width 38 height 13
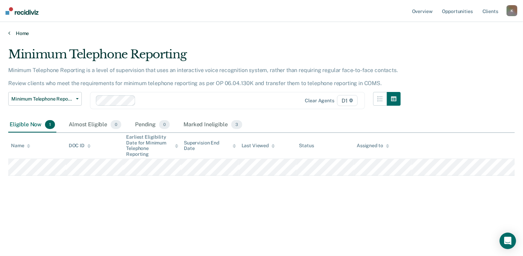
click at [18, 34] on link "Home" at bounding box center [261, 33] width 506 height 6
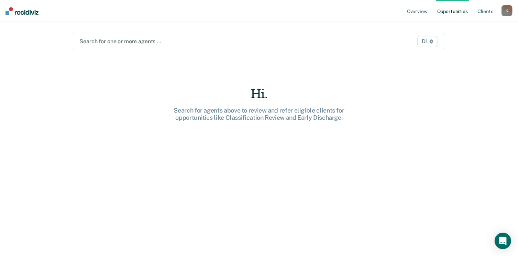
click at [109, 44] on div at bounding box center [204, 41] width 251 height 8
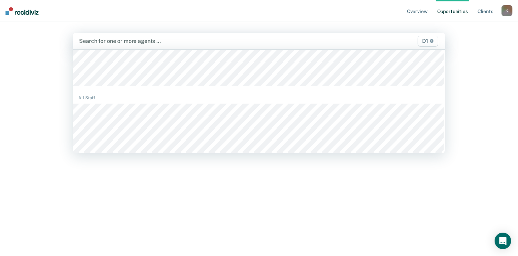
scroll to position [137, 0]
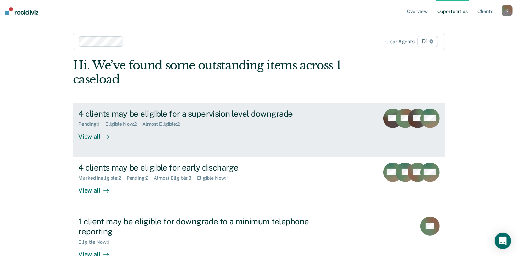
click at [84, 136] on div "View all" at bounding box center [97, 133] width 38 height 13
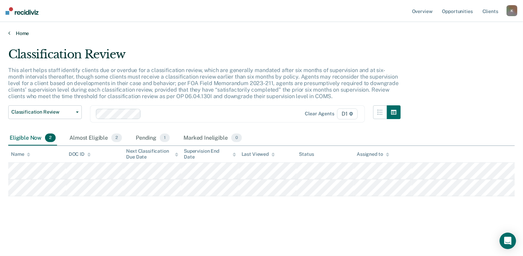
click at [14, 32] on link "Home" at bounding box center [261, 33] width 506 height 6
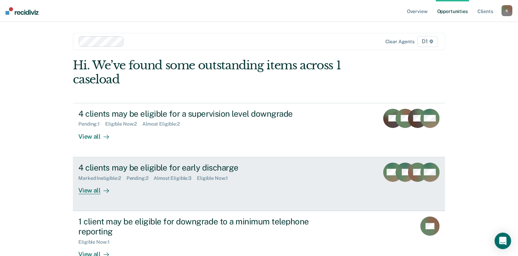
click at [90, 191] on div "View all" at bounding box center [97, 187] width 38 height 13
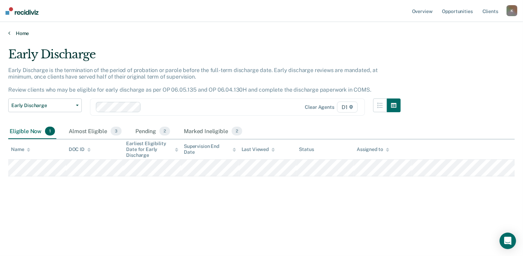
click at [9, 32] on icon at bounding box center [9, 32] width 2 height 5
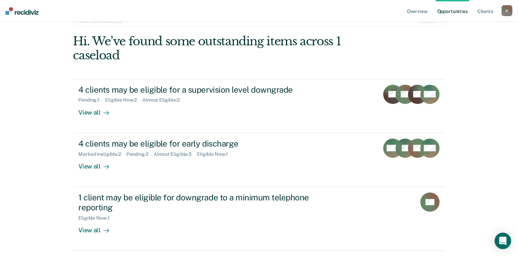
scroll to position [34, 0]
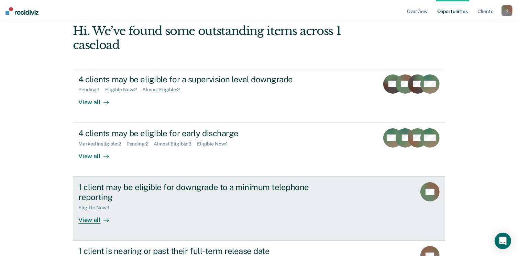
click at [81, 222] on div "View all" at bounding box center [97, 217] width 38 height 13
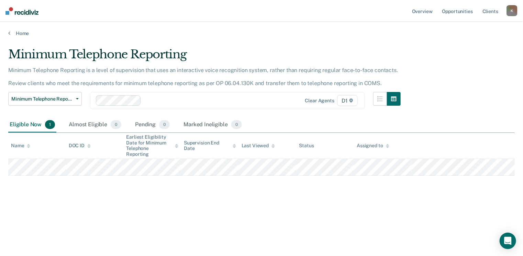
click at [8, 32] on div "Home" at bounding box center [261, 29] width 523 height 14
click at [13, 35] on link "Home" at bounding box center [261, 33] width 506 height 6
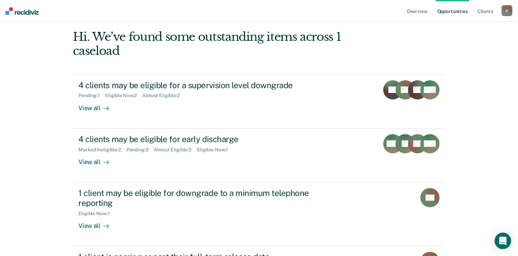
scroll to position [100, 0]
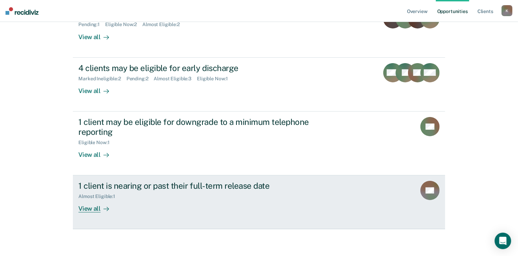
click at [80, 208] on div "View all" at bounding box center [97, 206] width 38 height 13
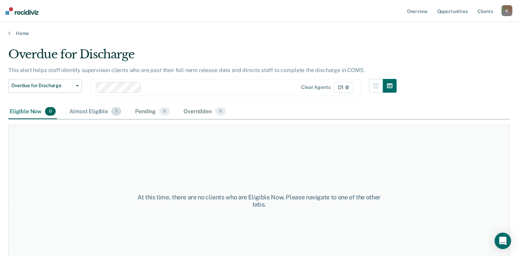
click at [97, 109] on div "Almost Eligible 1" at bounding box center [95, 111] width 55 height 15
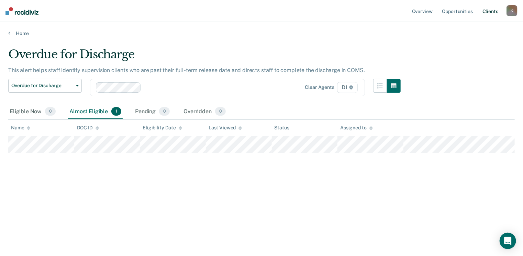
click at [489, 11] on link "Client s" at bounding box center [490, 11] width 19 height 22
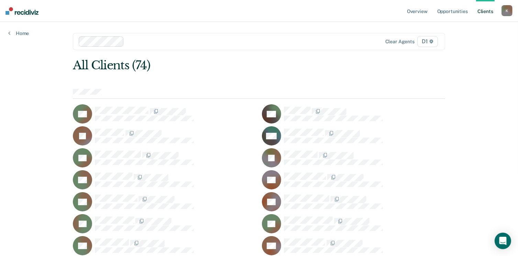
click at [506, 10] on div "K" at bounding box center [506, 10] width 11 height 11
click at [457, 46] on link "Log Out" at bounding box center [478, 45] width 55 height 6
